Goal: Task Accomplishment & Management: Complete application form

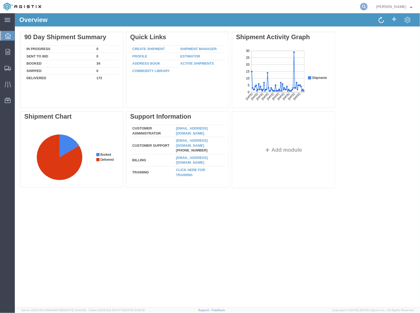
click at [362, 6] on agx-global-search at bounding box center [283, 6] width 169 height 13
click at [365, 6] on icon at bounding box center [363, 6] width 7 height 7
click at [320, 8] on input "search" at bounding box center [279, 6] width 161 height 13
paste input "56304255"
type input "56304255"
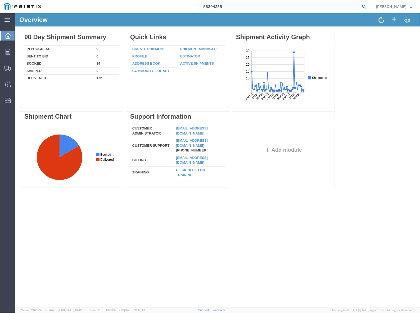
click at [364, 7] on icon at bounding box center [363, 6] width 7 height 7
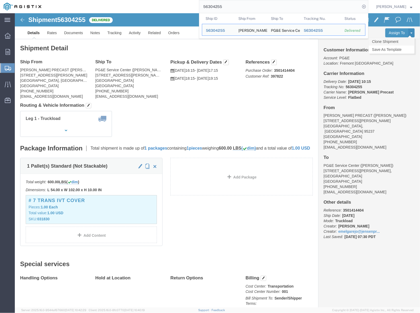
click link "Clone Shipment"
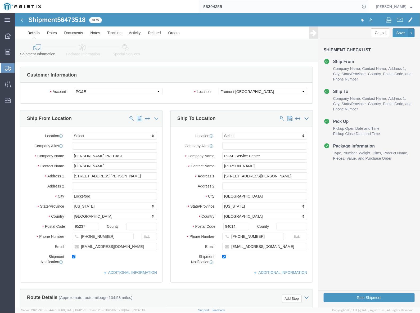
select select
drag, startPoint x: 249, startPoint y: 158, endPoint x: 235, endPoint y: 155, distance: 14.4
click div "Location My Profile Location (OBSOLETE) [PERSON_NAME] SC - GC TRAILER (OBSOLETE…"
drag, startPoint x: 237, startPoint y: 153, endPoint x: 205, endPoint y: 153, distance: 32.3
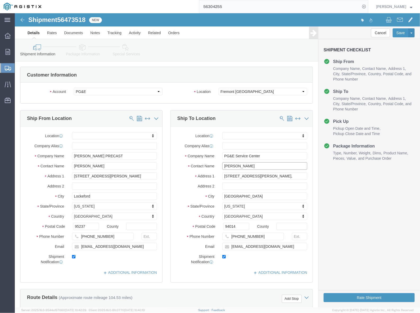
click div "[PERSON_NAME]"
paste input "HOMAS SIMPSO"
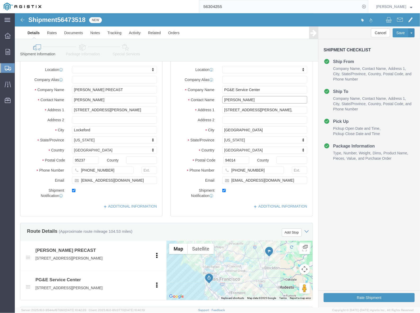
scroll to position [99, 0]
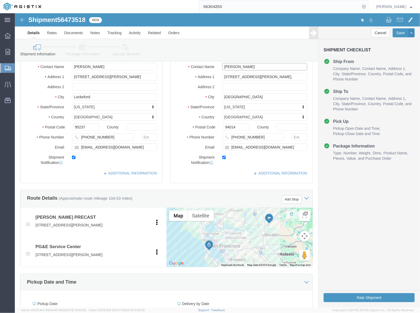
type input "[PERSON_NAME]"
drag, startPoint x: 244, startPoint y: 125, endPoint x: 213, endPoint y: 124, distance: 31.8
click input "[PHONE_NUMBER]"
paste input "[PHONE_NUMBER]"
type input "[PHONE_NUMBER]"
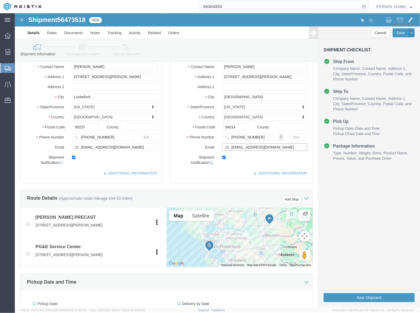
drag, startPoint x: 242, startPoint y: 134, endPoint x: 219, endPoint y: 137, distance: 22.7
click div "Email [EMAIL_ADDRESS][DOMAIN_NAME]"
paste input "TPSF"
type input "[EMAIL_ADDRESS][DOMAIN_NAME]"
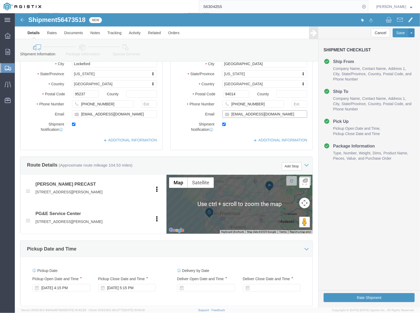
scroll to position [198, 0]
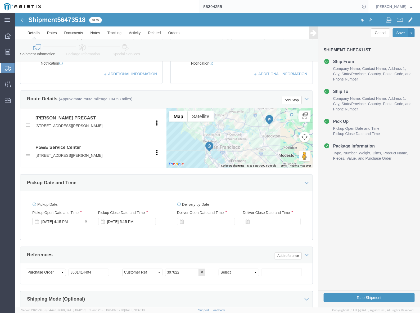
click div "[DATE] 4:15 PM"
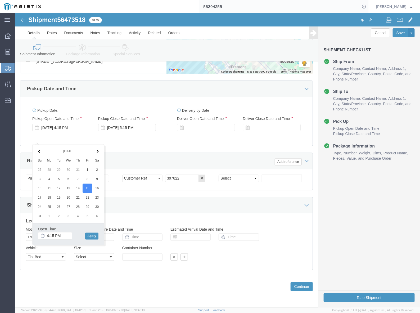
click div "References Add reference"
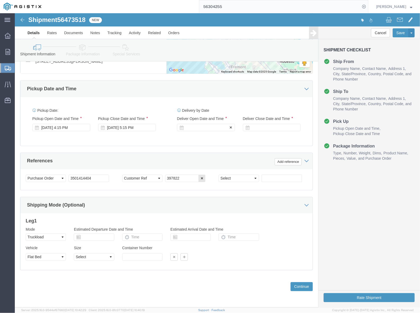
click div
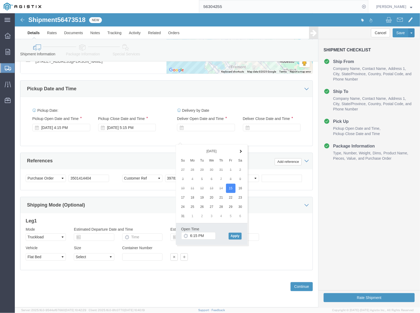
click div "Open Time 6:15 PM [DATE] 6:15 PM - [DATE] 6:15 PM Cancel Apply"
click button "Apply"
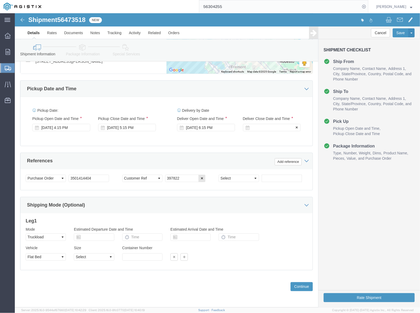
click div
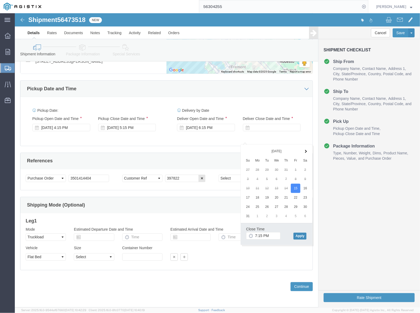
click button "Apply"
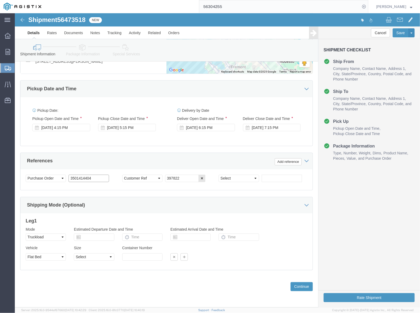
drag, startPoint x: 82, startPoint y: 166, endPoint x: 46, endPoint y: 166, distance: 35.7
click div "Select Account Type Activity ID Airline Appointment Number ASN Batch Request # …"
paste input "6871"
type input "3501416871"
drag, startPoint x: 169, startPoint y: 164, endPoint x: 146, endPoint y: 168, distance: 23.9
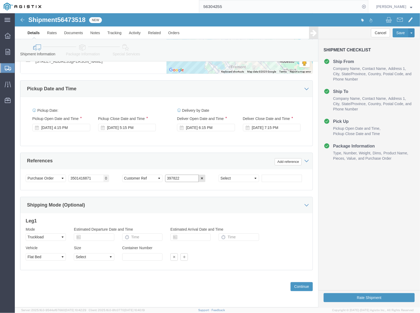
click div "Select Account Type Activity ID Airline Appointment Number ASN Batch Request # …"
paste input "401767 |"
type input "401767 |"
click button "Continue"
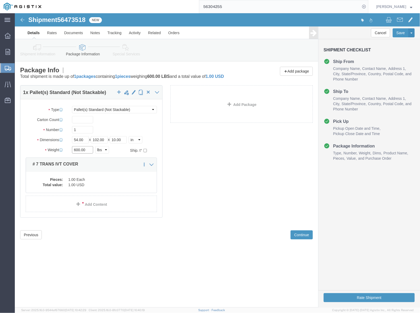
drag, startPoint x: 73, startPoint y: 135, endPoint x: 57, endPoint y: 134, distance: 16.2
click div "600.00 Select kgs lbs"
type input "800"
click div "1 x Pallet(s) Standard (Not Stackable) Package Type Select Bulk Bundle(s) Cardb…"
click dd "1.00 USD"
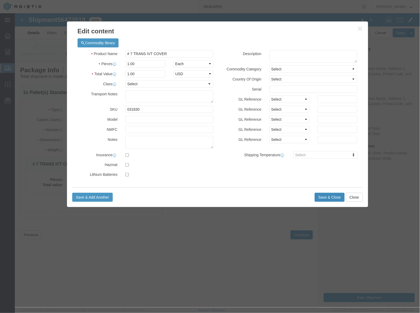
click button "Save & Close"
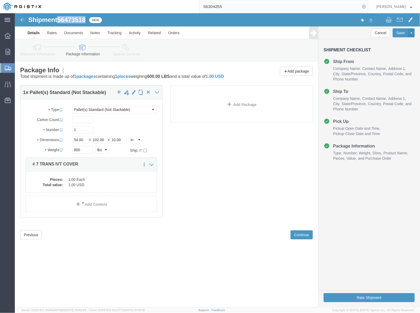
drag, startPoint x: 42, startPoint y: 6, endPoint x: 74, endPoint y: 4, distance: 32.3
click div "Shipment 56473518 New"
copy h1 "56473518"
click button "Rate Shipment"
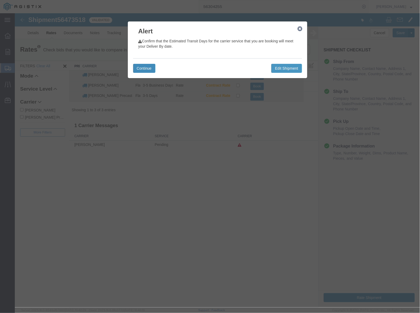
click at [145, 67] on button "Continue" at bounding box center [144, 67] width 22 height 9
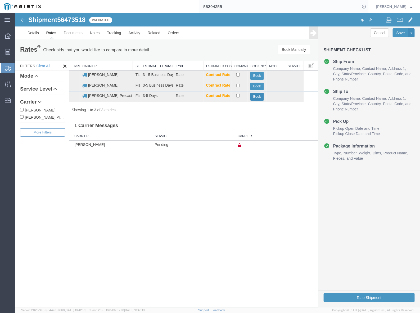
click at [259, 99] on button "Book" at bounding box center [256, 97] width 13 height 8
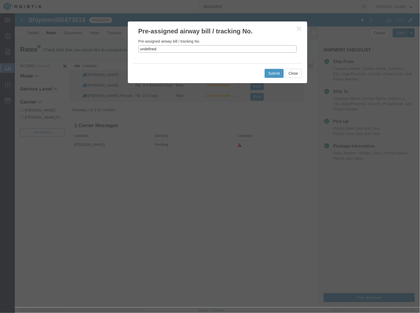
drag, startPoint x: 166, startPoint y: 47, endPoint x: 132, endPoint y: 49, distance: 33.9
click at [132, 49] on div "Pre-assigned airway bill / tracking No. undefined" at bounding box center [217, 49] width 179 height 28
paste input "56473518"
type input "56473518"
click at [273, 72] on button "Submit" at bounding box center [273, 73] width 19 height 9
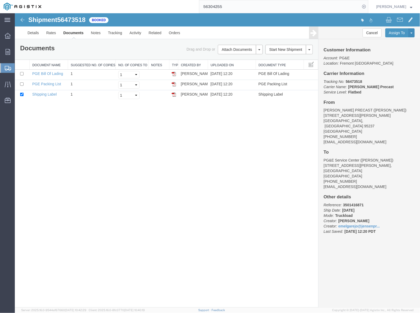
drag, startPoint x: 244, startPoint y: 144, endPoint x: 250, endPoint y: 134, distance: 11.9
click at [244, 143] on div "Shipment 56473518 3 of 3 Booked Details Rates Documents Notes Tracking Activity…" at bounding box center [217, 160] width 405 height 294
